Goal: Task Accomplishment & Management: Manage account settings

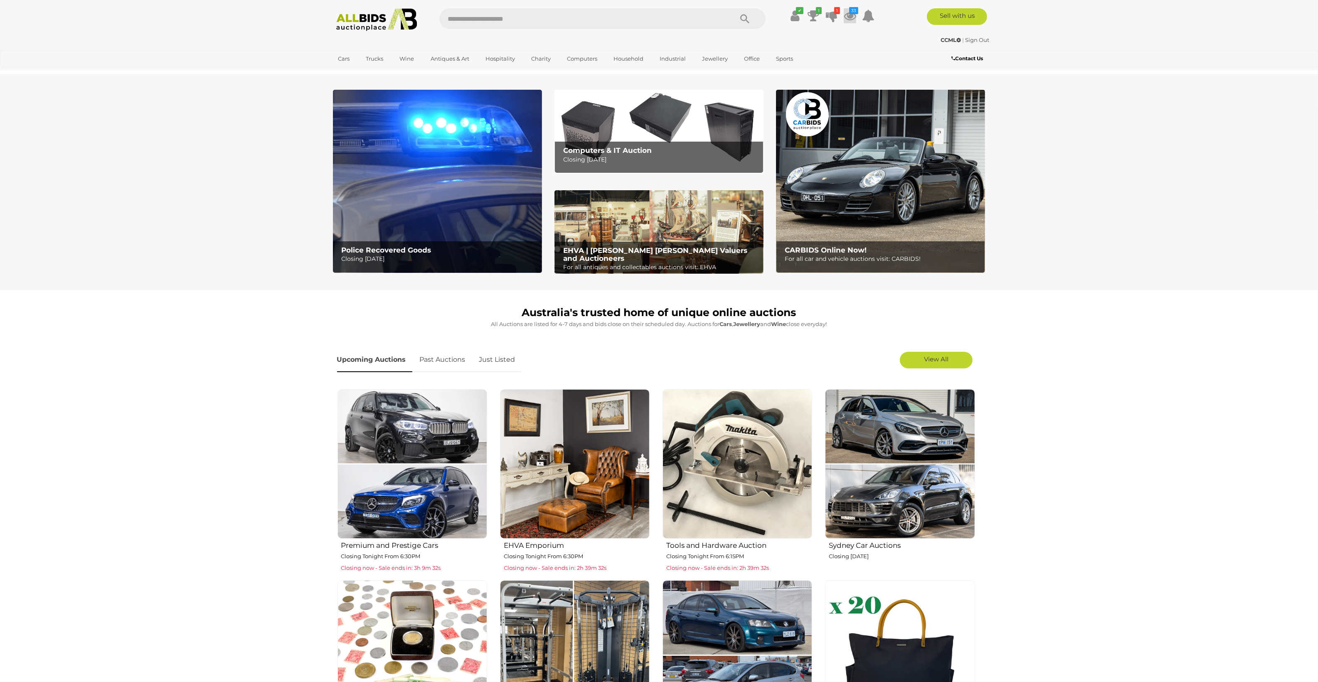
click at [850, 13] on icon "33" at bounding box center [853, 10] width 9 height 7
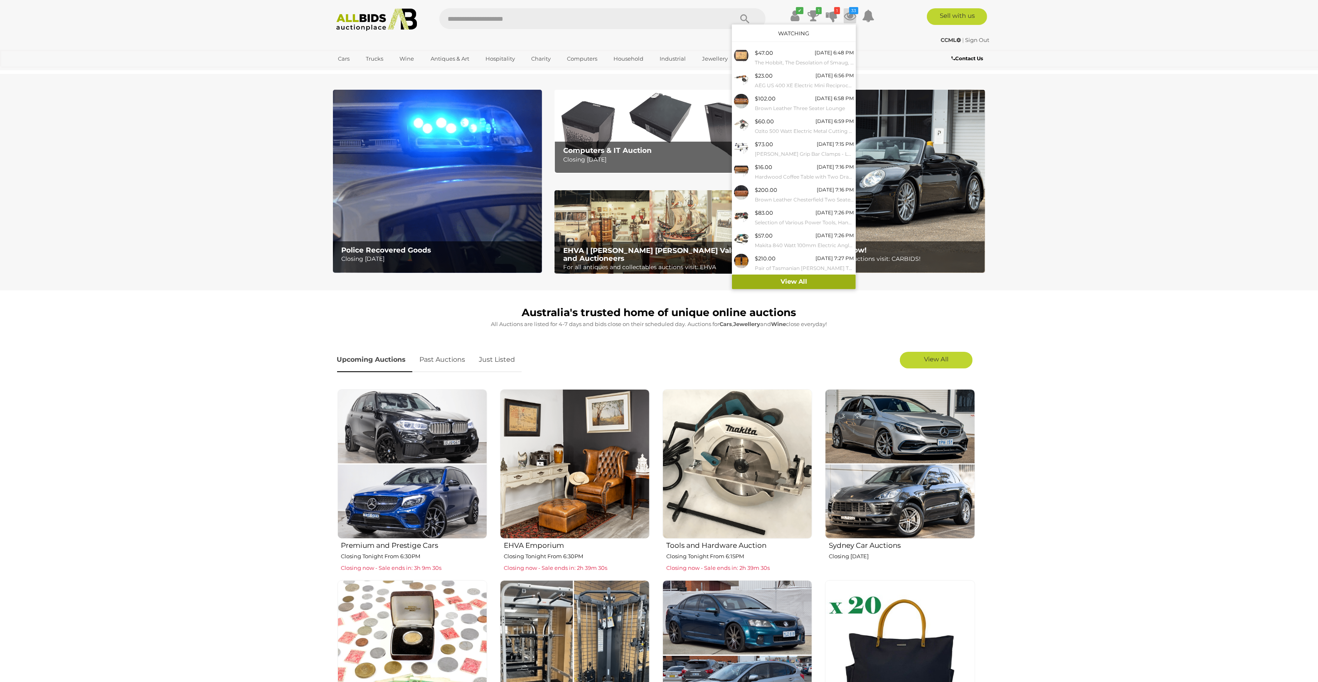
click at [794, 283] on link "View All" at bounding box center [794, 282] width 124 height 15
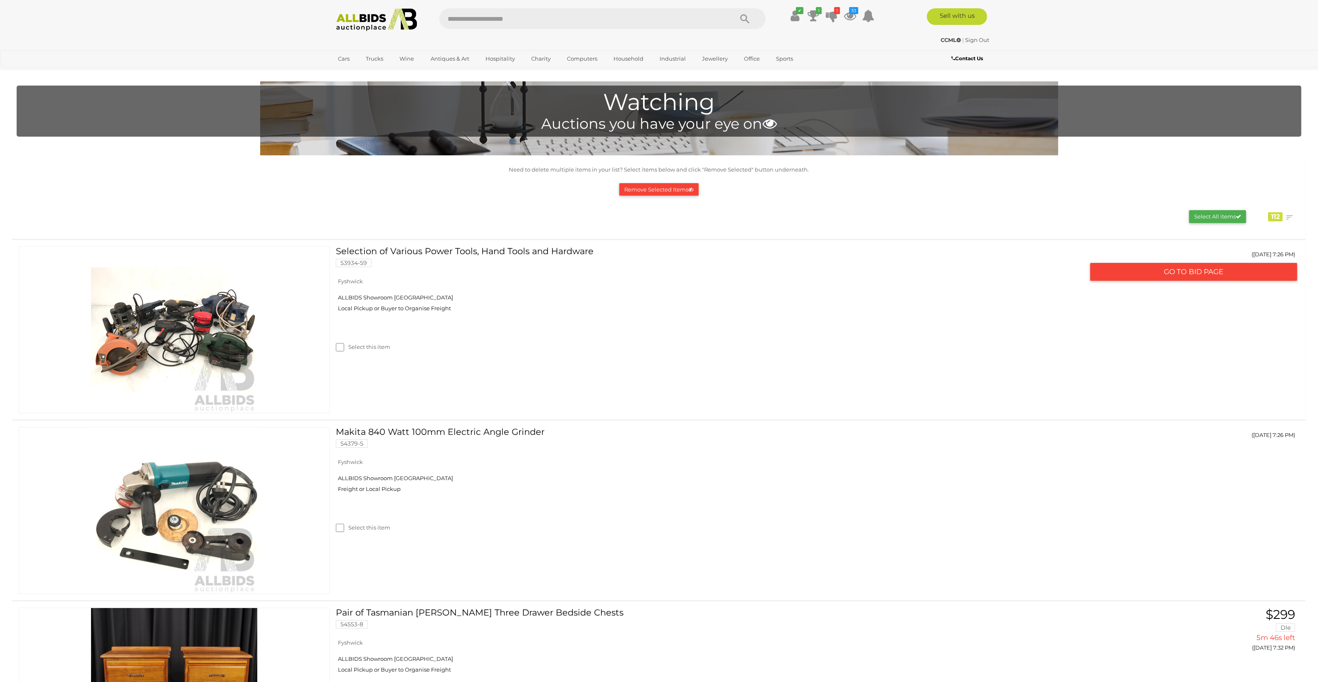
click at [817, 273] on link "Selection of Various Power Tools, Hand Tools and Hardware 53934-59" at bounding box center [713, 259] width 742 height 27
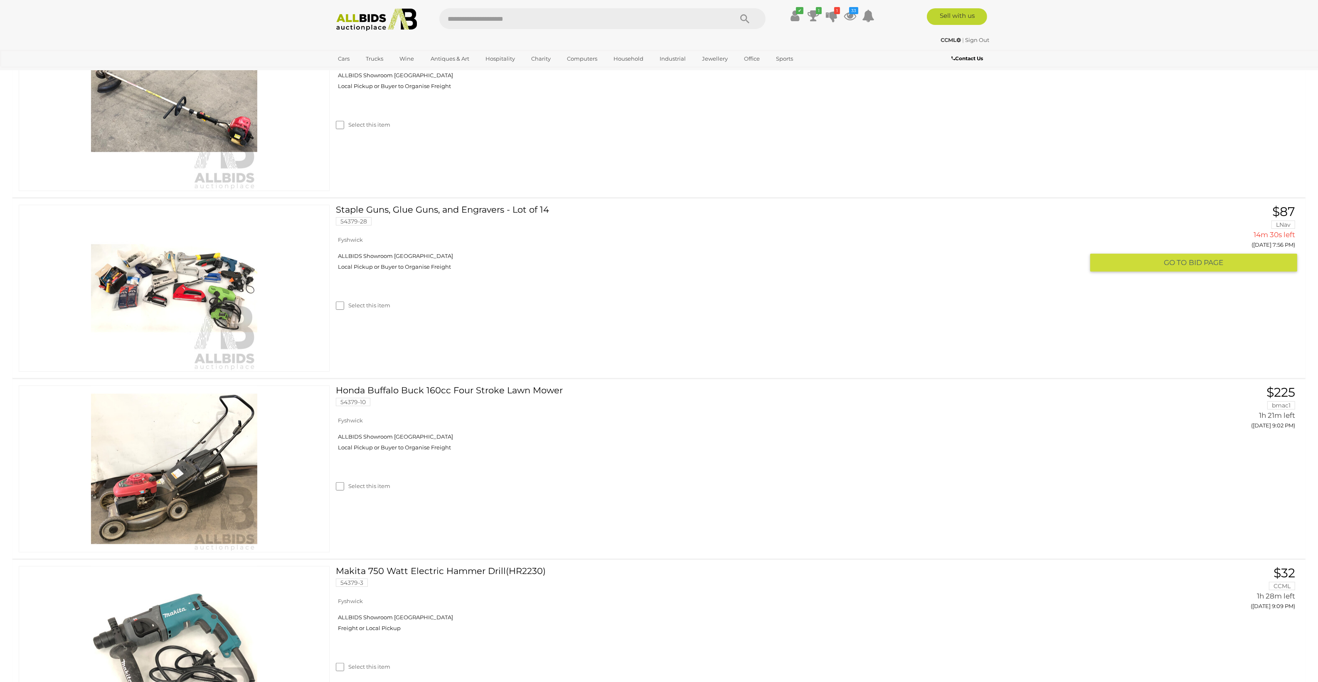
scroll to position [623, 0]
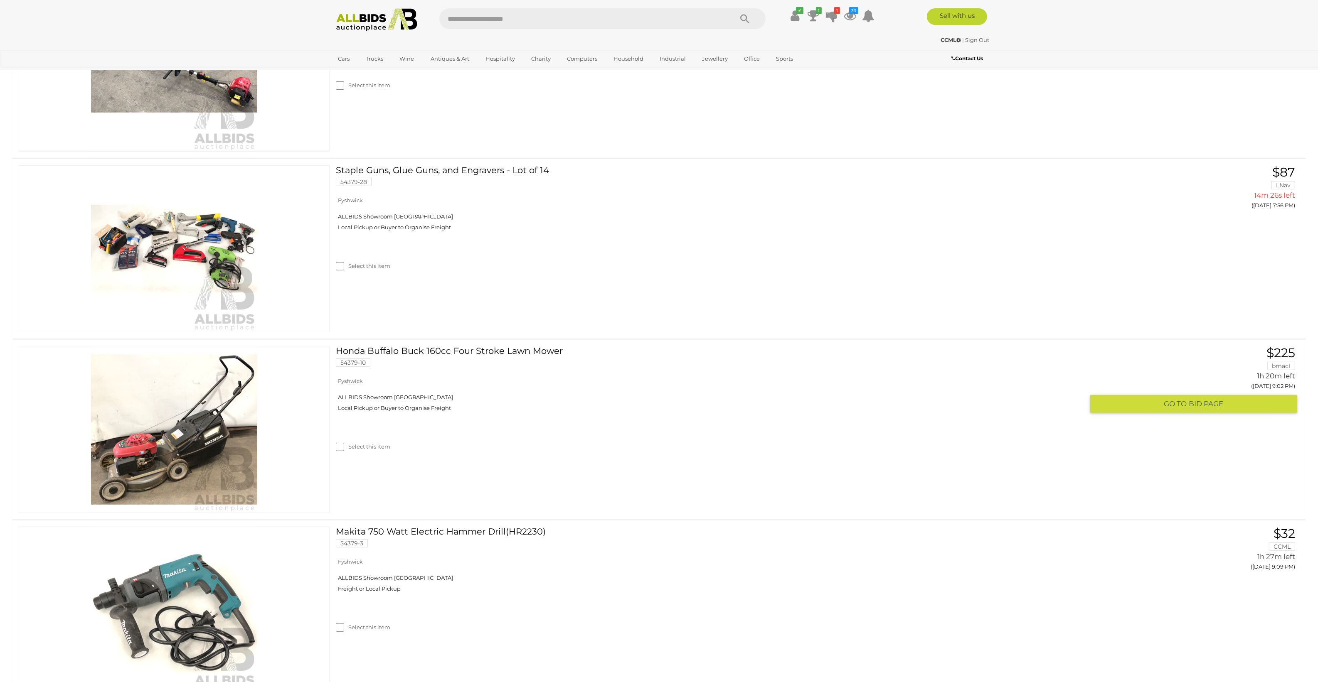
click at [479, 349] on link "Honda Buffalo Buck 160cc Four Stroke Lawn Mower 54379-10" at bounding box center [713, 359] width 742 height 27
